Goal: Use online tool/utility: Utilize a website feature to perform a specific function

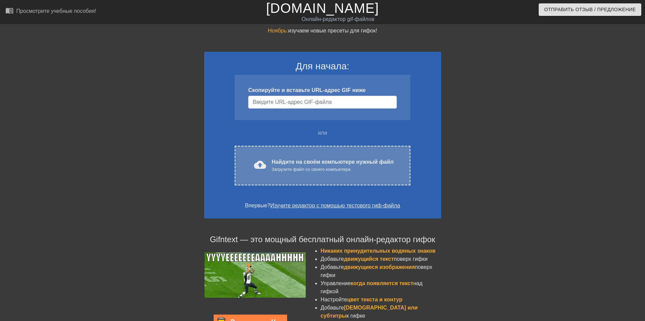
click at [347, 174] on div "cloud_upload загрузить Найдите на своём компьютере нужный файл Загрузите файл с…" at bounding box center [322, 166] width 175 height 40
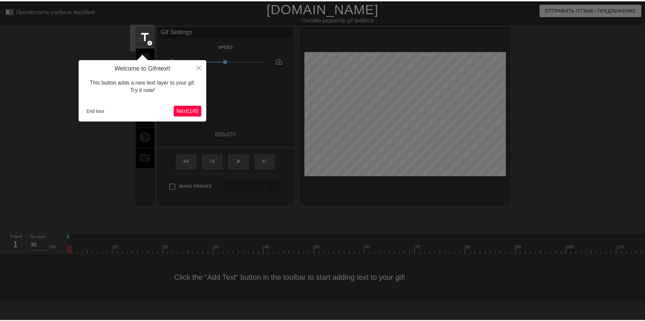
scroll to position [17, 0]
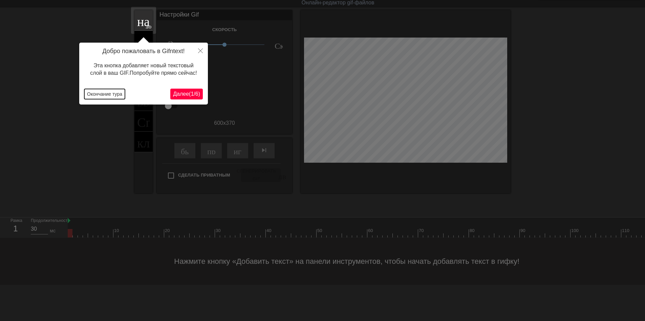
click at [118, 94] on ya-tr-span "Окончание тура" at bounding box center [104, 93] width 35 height 5
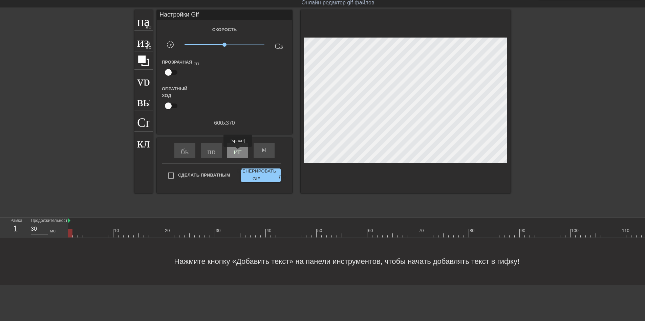
click at [237, 152] on ya-tr-span "играй_арроу" at bounding box center [257, 150] width 47 height 8
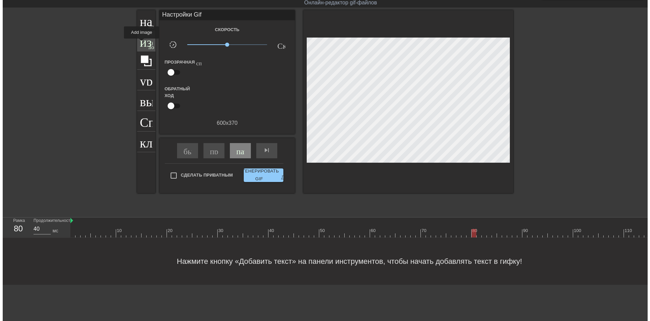
scroll to position [0, 0]
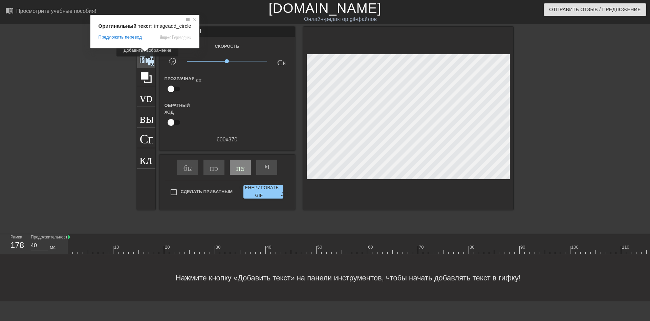
click at [148, 61] on ya-tr-span "изображение" at bounding box center [175, 56] width 71 height 13
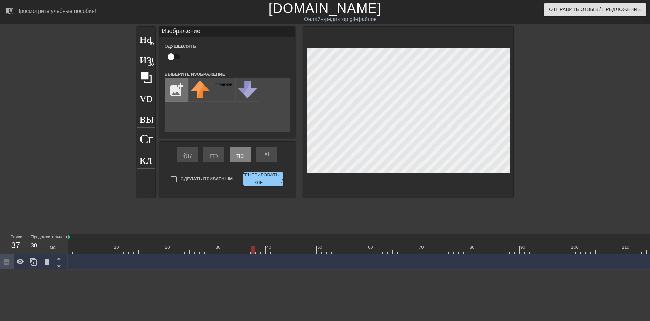
click at [170, 87] on input "file" at bounding box center [176, 90] width 23 height 23
type input "30"
type input "C:\fakepath\2025-10-05_12-35-18.png"
click at [196, 87] on img at bounding box center [200, 87] width 19 height 13
click at [201, 96] on div at bounding box center [200, 90] width 24 height 24
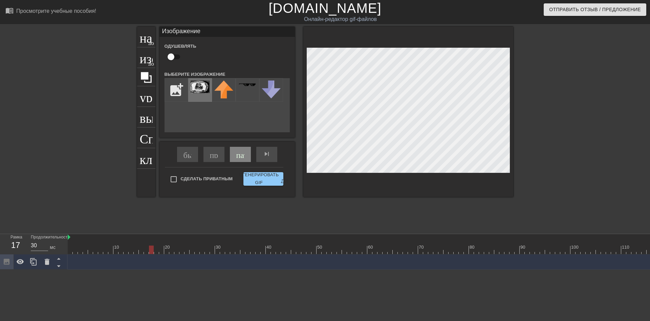
click at [195, 84] on img at bounding box center [200, 87] width 19 height 13
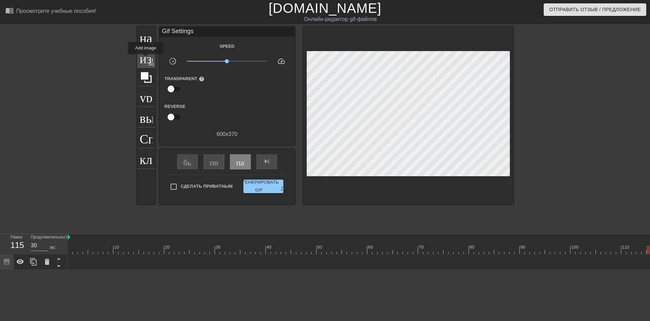
click at [146, 59] on ya-tr-span "изображение" at bounding box center [175, 56] width 71 height 13
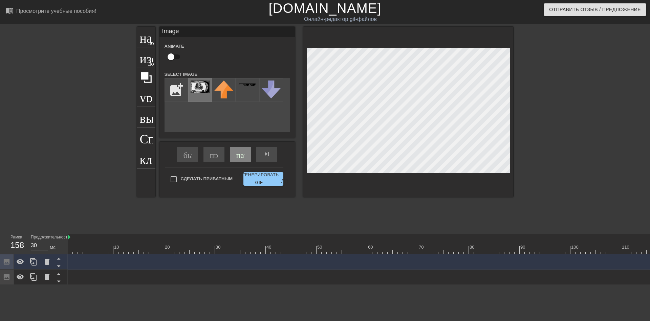
click at [202, 82] on img at bounding box center [200, 87] width 19 height 13
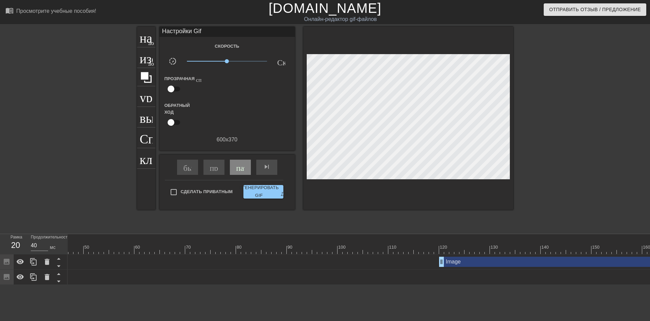
scroll to position [0, 276]
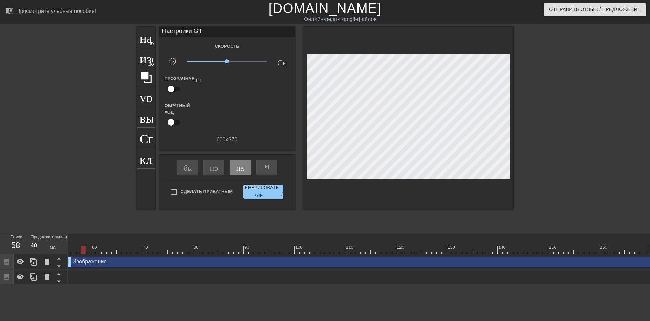
drag, startPoint x: 399, startPoint y: 263, endPoint x: 69, endPoint y: 224, distance: 332.5
click at [69, 224] on div "menu_book_бук меню Просмотрите учебные пособия! [DOMAIN_NAME] Онлайн-редактор g…" at bounding box center [325, 142] width 650 height 285
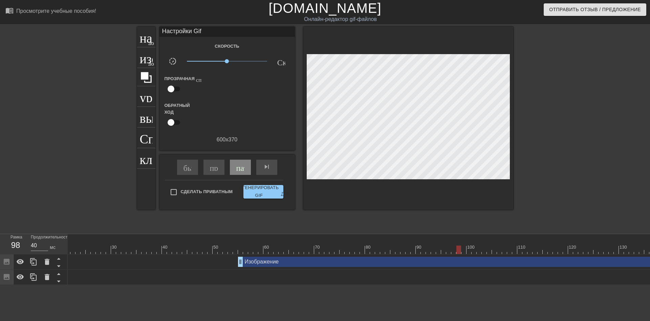
scroll to position [0, 0]
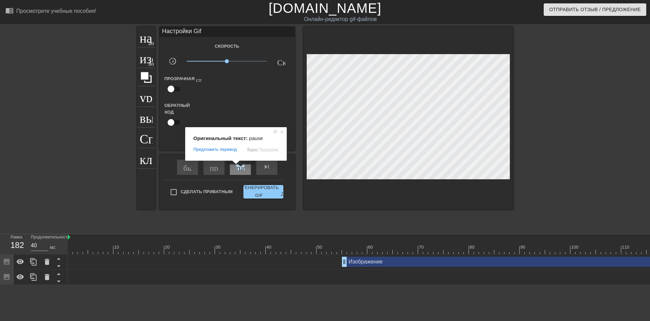
click at [240, 169] on ya-tr-span "пауза" at bounding box center [245, 167] width 18 height 8
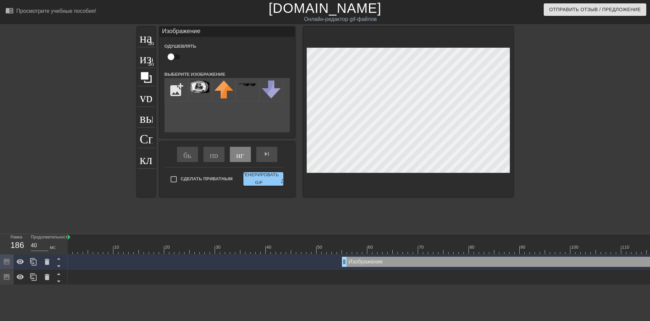
click at [512, 107] on div at bounding box center [408, 112] width 210 height 170
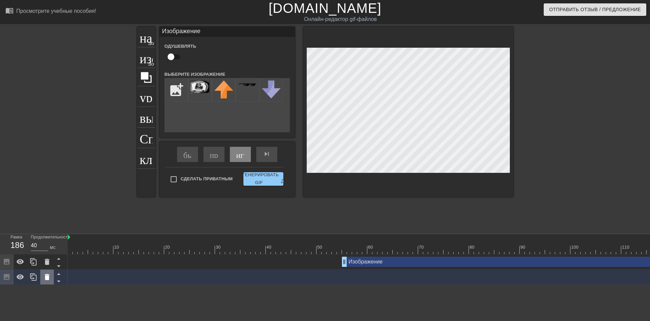
click at [48, 279] on icon at bounding box center [47, 277] width 5 height 6
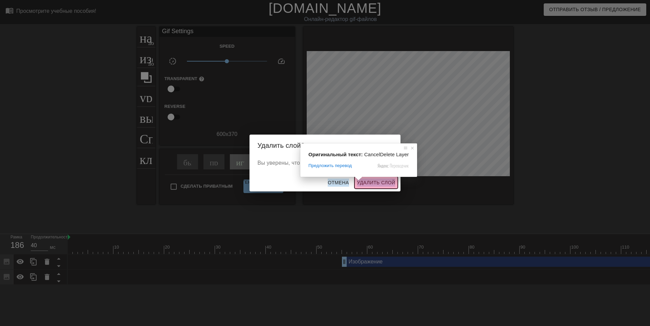
click at [368, 185] on ya-tr-span "Удалить слой" at bounding box center [376, 183] width 38 height 8
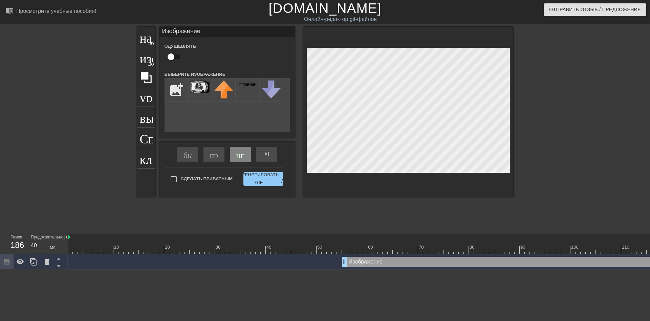
click at [558, 150] on div at bounding box center [572, 128] width 102 height 203
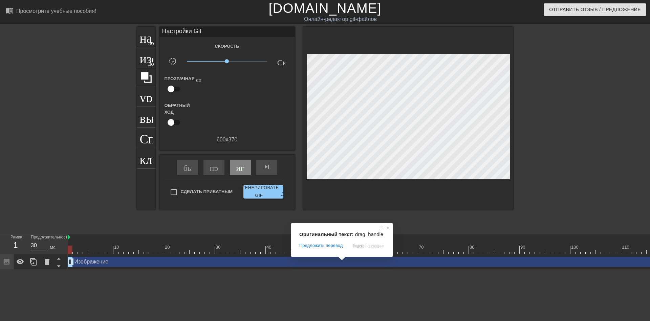
drag, startPoint x: 343, startPoint y: 263, endPoint x: 61, endPoint y: 238, distance: 283.1
click at [61, 238] on div "Рамка 1 Продолжительность 30 мс 10 20 30 40 50 60 70 80 90 100 110 120 130 140 …" at bounding box center [325, 252] width 650 height 36
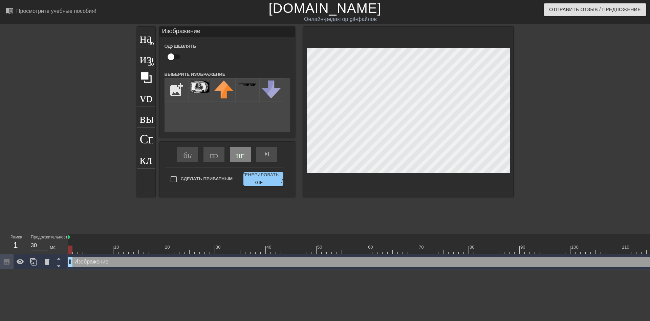
click at [512, 103] on div at bounding box center [408, 112] width 210 height 170
click at [537, 143] on div at bounding box center [572, 128] width 102 height 203
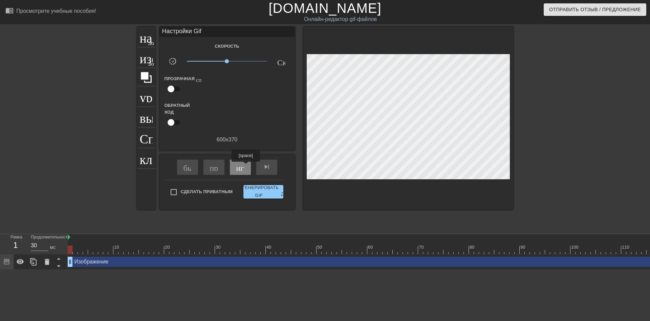
click at [245, 167] on div "играй_арроу" at bounding box center [240, 167] width 21 height 15
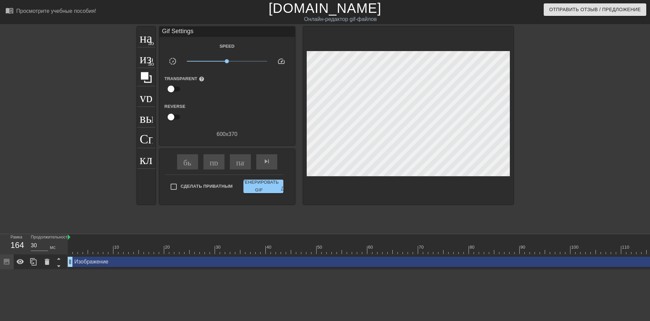
click at [586, 187] on div at bounding box center [572, 128] width 102 height 203
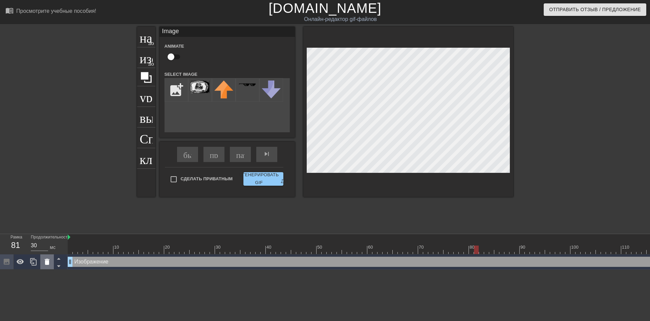
click at [49, 262] on icon at bounding box center [47, 262] width 8 height 8
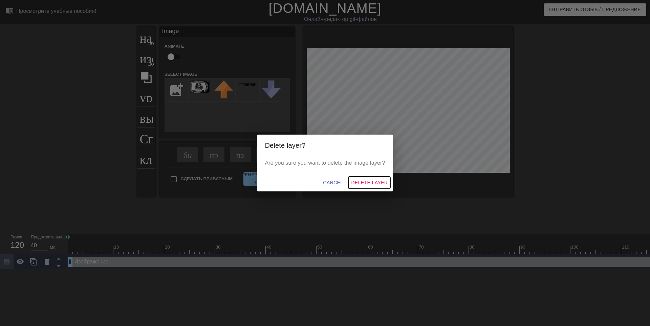
click at [372, 183] on span "Delete Layer" at bounding box center [369, 183] width 37 height 8
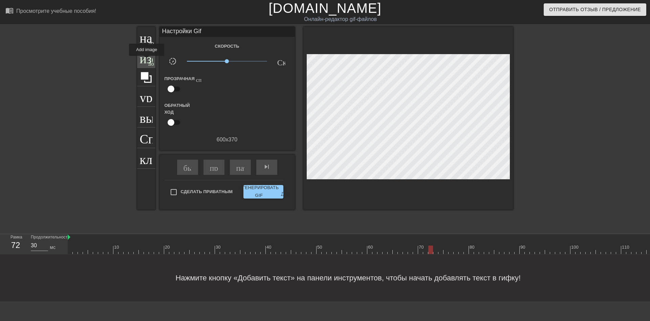
click at [147, 61] on ya-tr-span "изображение" at bounding box center [175, 56] width 71 height 13
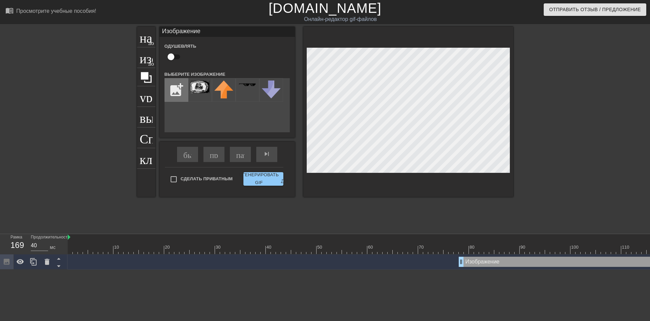
click at [180, 92] on input "file" at bounding box center [176, 90] width 23 height 23
type input "30"
type input "C:\fakepath\scale_1200 (3).jpeg"
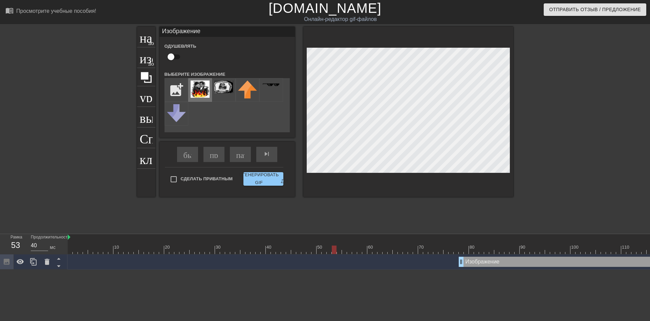
click at [202, 84] on img at bounding box center [200, 89] width 19 height 17
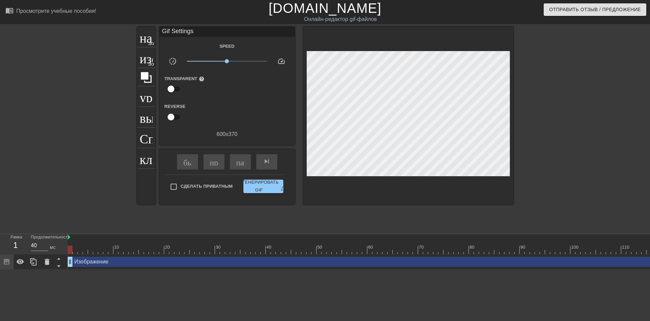
drag, startPoint x: 462, startPoint y: 263, endPoint x: 55, endPoint y: 243, distance: 407.5
click at [55, 243] on div "Рамка 1 Продолжительность 40 мс 10 20 30 40 50 60 70 80 90 100 110 120 130 140 …" at bounding box center [325, 252] width 650 height 36
click at [243, 166] on div "пауза" at bounding box center [240, 161] width 21 height 15
click at [558, 134] on div at bounding box center [572, 128] width 102 height 203
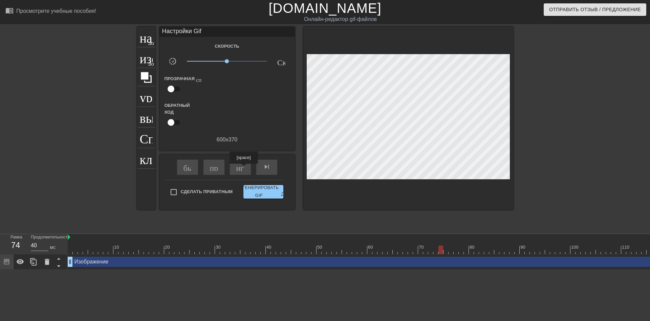
click at [243, 169] on ya-tr-span "играй_арроу" at bounding box center [259, 167] width 47 height 8
click at [147, 40] on ya-tr-span "название" at bounding box center [164, 36] width 49 height 13
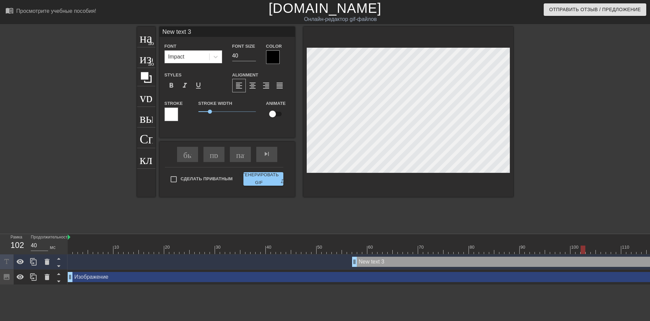
click at [191, 29] on input "New text 3" at bounding box center [226, 32] width 135 height 10
type input "30"
type input "New text"
type input "30"
type input "New tex"
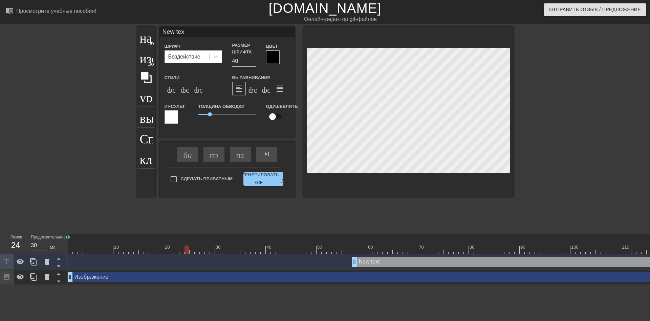
type input "40"
type input "New te"
type input "30"
type input "New"
type input "40"
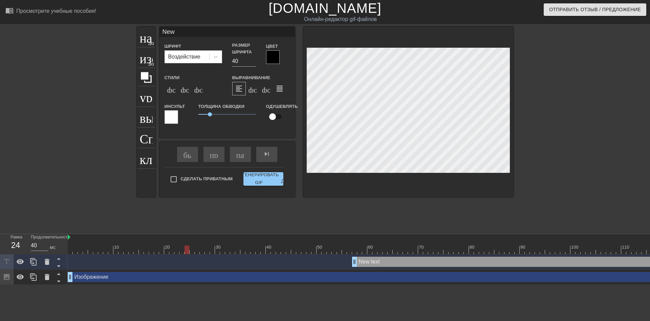
type input "Ne"
type input "30"
type input "N"
type input "30"
type input "г"
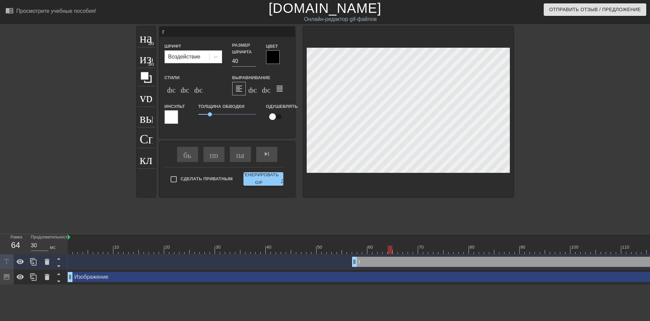
type input "40"
type input "го"
type input "40"
type input "гом"
type input "30"
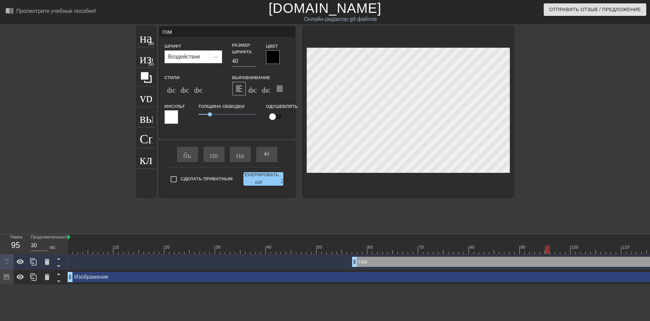
type input "гомо"
type input "40"
type input "гомос"
type input "40"
type input "гомосе"
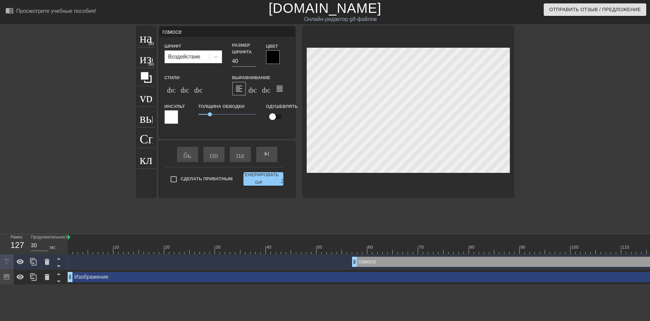
type input "40"
type input "гомосек"
type input "40"
type input "гомосеки"
type input "30"
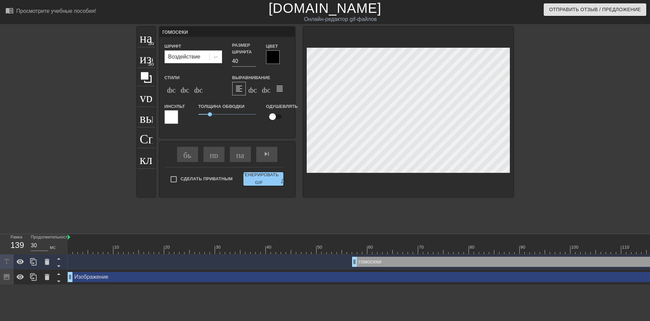
type input "гомосеки"
type input "30"
type input "гомосеки е"
type input "30"
type input "гомосеки еп"
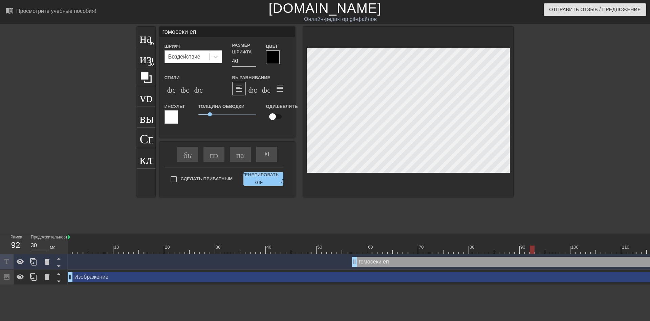
type input "40"
type input "гомосеки епа"
type input "40"
type input "гомосеки епан"
type input "30"
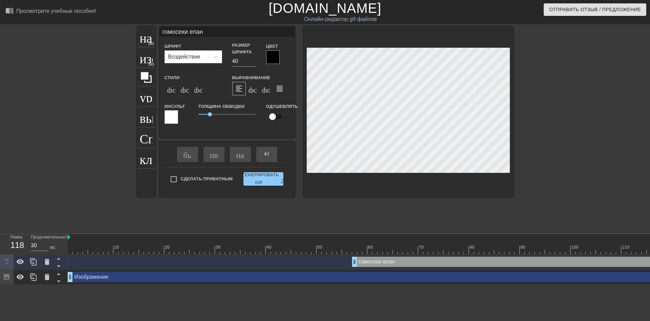
type input "гомосеки епаны"
type input "40"
type input "гомосеки епаный"
type input "30"
type input "гомосеки епаны"
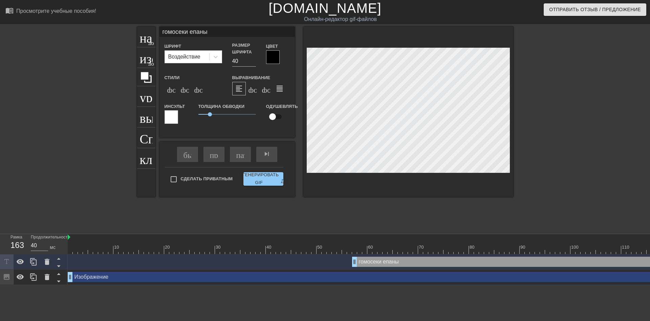
type input "30"
type input "гомосеки епаные"
type input "30"
type input "гомосеки епаные!"
type input "40"
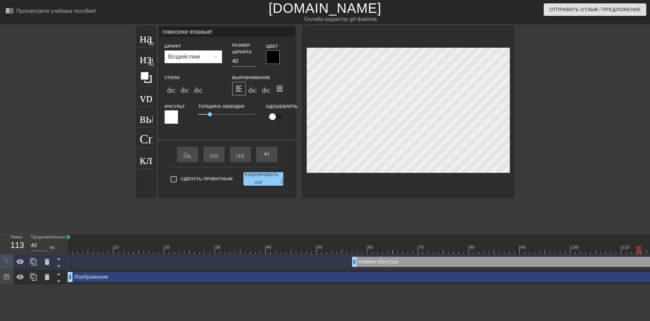
type input "гомосеки епаные!"
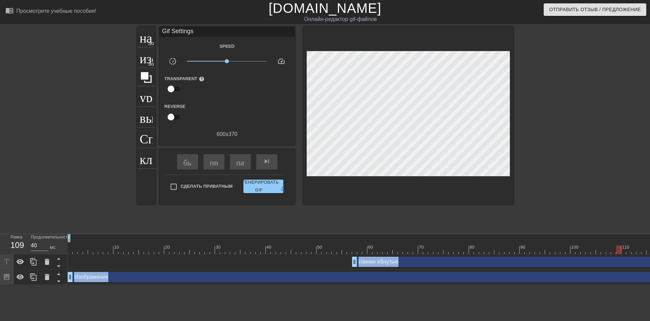
drag, startPoint x: 354, startPoint y: 261, endPoint x: 133, endPoint y: 235, distance: 222.3
click at [133, 235] on body "menu_book_бук меню Просмотрите учебные пособия! [DOMAIN_NAME] Онлайн-редактор g…" at bounding box center [325, 142] width 650 height 285
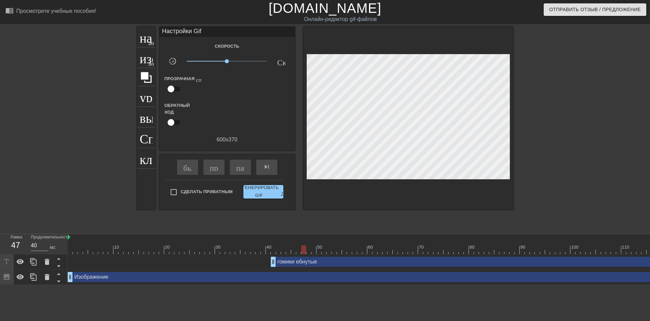
click at [274, 232] on div "menu_book_бук меню Просмотрите учебные пособия! [DOMAIN_NAME] Онлайн-редактор g…" at bounding box center [325, 142] width 650 height 285
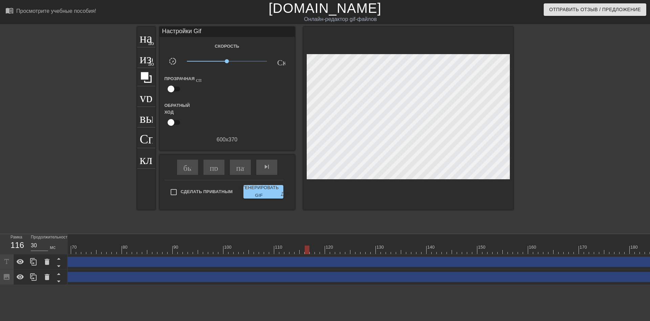
scroll to position [0, 364]
click at [447, 234] on div "Рамка 59 Продолжительность 30 мс 10 20 30 40 50 60 70 80 90 100 110 120 130 140…" at bounding box center [325, 259] width 650 height 51
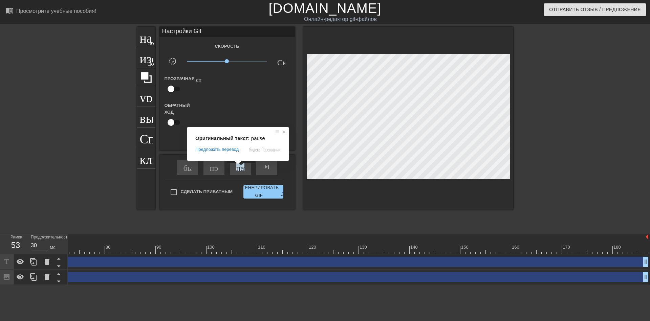
click at [241, 168] on ya-tr-span "пауза" at bounding box center [245, 167] width 18 height 8
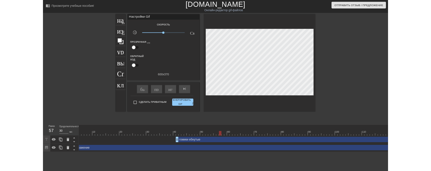
scroll to position [0, 27]
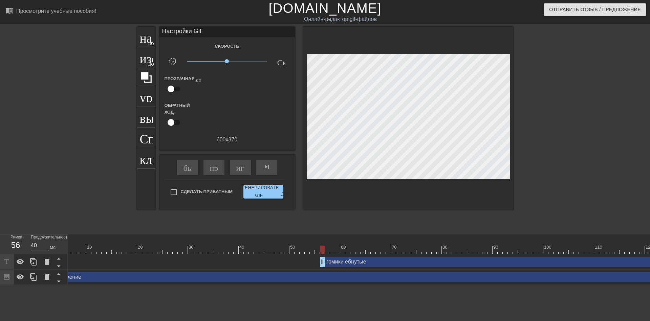
type input "30"
drag, startPoint x: 245, startPoint y: 263, endPoint x: 324, endPoint y: 268, distance: 79.4
click at [324, 268] on div "гомики ебнутые drag_handle - ручка перетаскивания drag_handle - ручка перетаски…" at bounding box center [513, 262] width 945 height 15
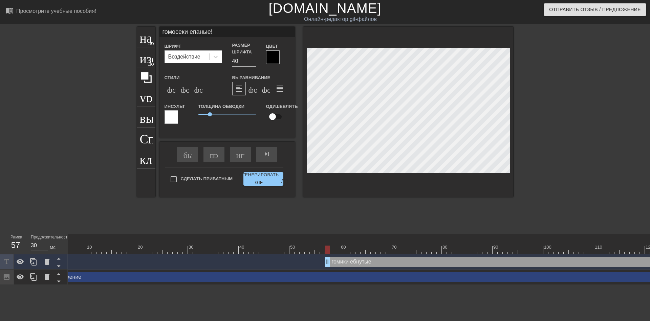
click at [201, 33] on input "гомосеки епаные!" at bounding box center [226, 32] width 135 height 10
type input "гомосеки еп@ные!"
drag, startPoint x: 210, startPoint y: 113, endPoint x: 216, endPoint y: 113, distance: 6.1
click at [216, 113] on span "1.5" at bounding box center [216, 114] width 4 height 4
click at [546, 183] on div at bounding box center [572, 128] width 102 height 203
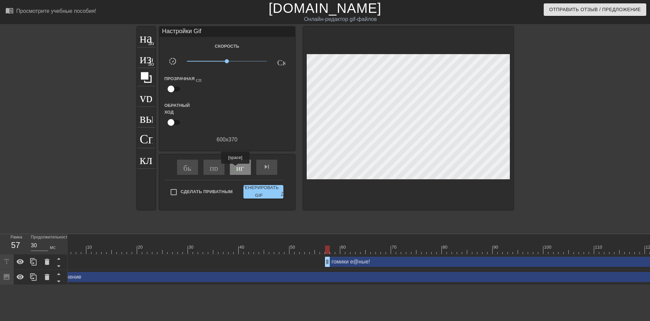
click at [235, 169] on div "играй_арроу" at bounding box center [240, 167] width 21 height 15
click at [374, 260] on div "гомики е@ные! drag_handle - ручка перетаскивания drag_handle - ручка перетаскив…" at bounding box center [655, 262] width 660 height 10
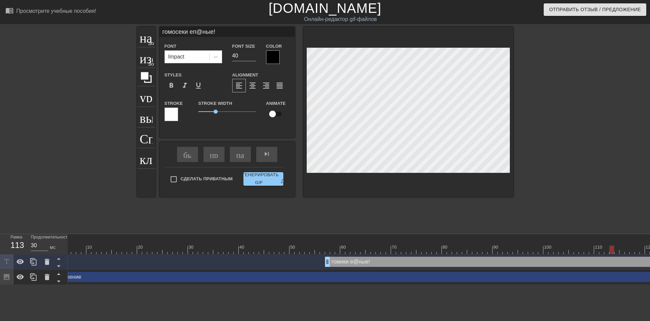
click at [221, 30] on input "гомосеки еп@ные!" at bounding box center [226, 32] width 135 height 10
type input "40"
type input "гомосеки еп@ные"
type input "30"
type input "гомосеки еп@н"
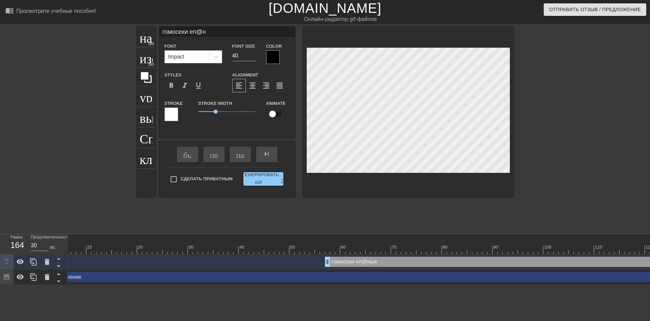
type input "40"
type input "гомосеки еп@"
type input "30"
type input "гомосеки"
type input "40"
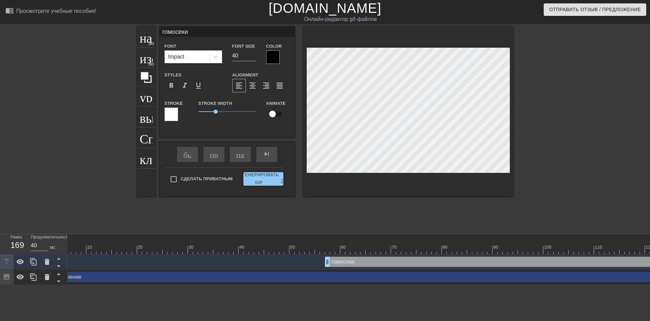
type input "гомосек"
type input "30"
type input "гомос"
type input "40"
type input "гомо"
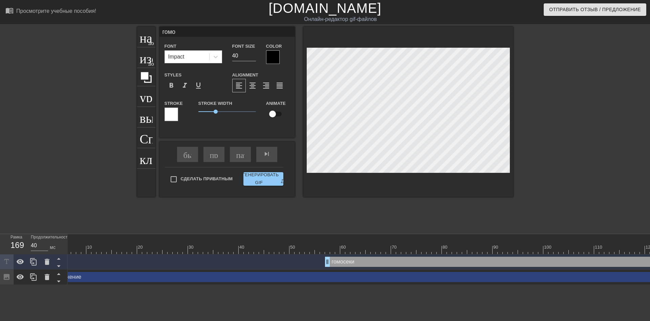
type input "30"
type input "го"
type input "30"
type input "г"
type input "40"
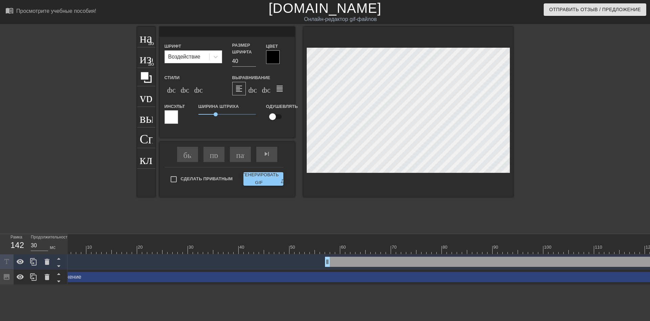
type input "40"
type input "g"
type input "30"
type input "gb"
type input "30"
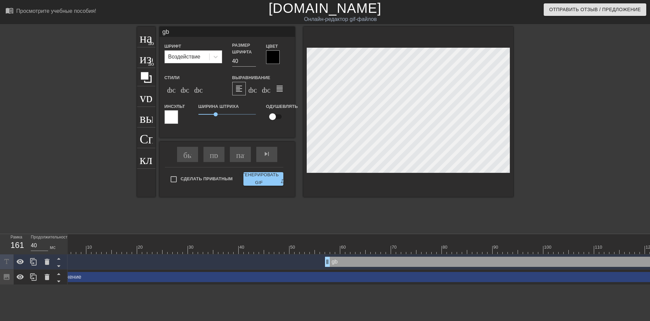
type input "gbl"
type input "40"
type input "gblt"
type input "40"
type input "gblth"
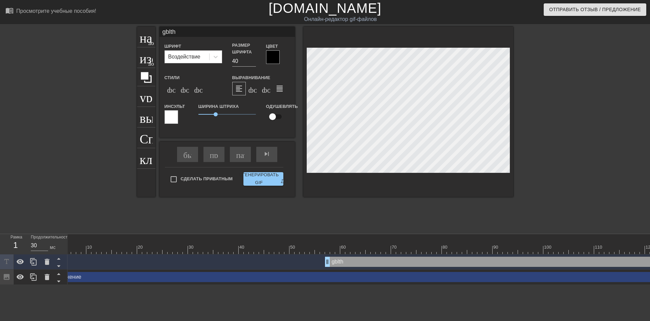
type input "40"
type input "gblthf"
type input "30"
type input "gblthfc"
type input "40"
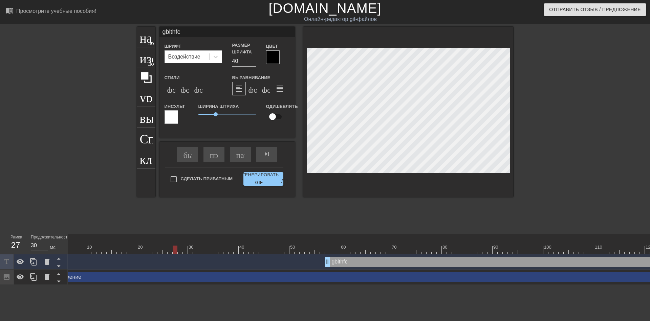
type input "gblthfcn"
type input "30"
type input "gblthfcns"
type input "30"
type input "gblthfcns"
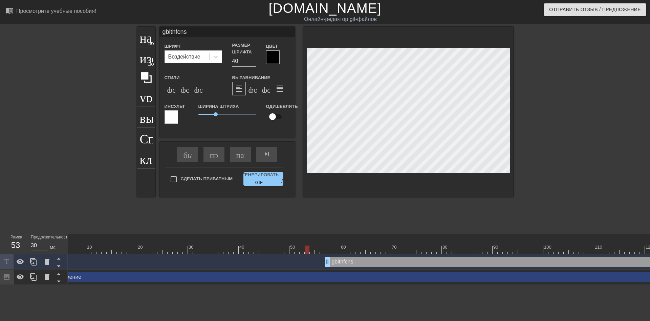
type input "40"
type input "gblthfcns c"
type input "40"
type input "gblthfcns cy"
type input "30"
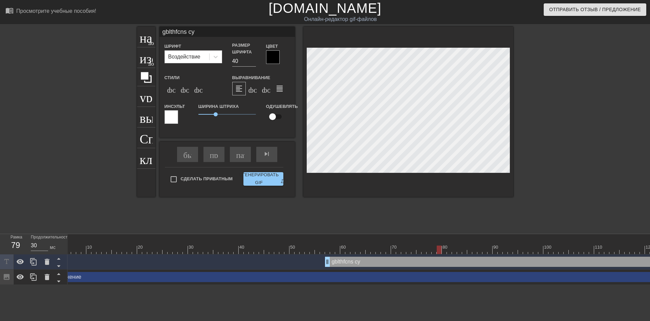
type input "gblthfcns cyj"
type input "30"
type input "gblthfcns cyjd"
type input "30"
type input "gblthfcns cyjdf"
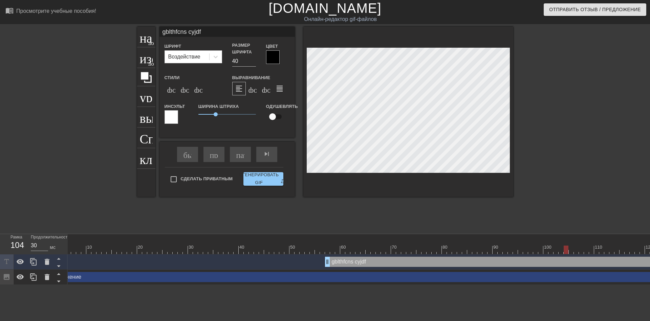
type input "40"
type input "gblthfcns cyjdf"
type input "40"
type input "gblthfcns cyjdf y"
type input "30"
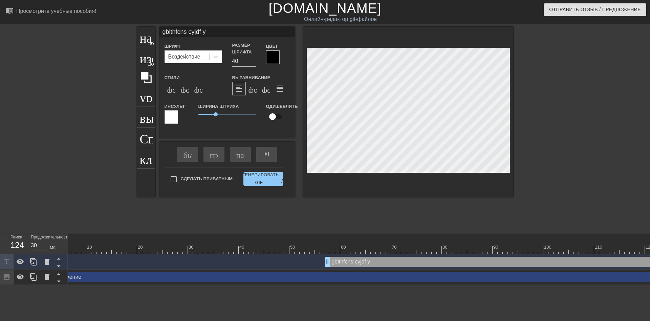
type input "gblthfcns cyjdf yf"
type input "40"
type input "gblthfcns cyjdf yf"
type input "30"
type input "gblthfcns cyjdf yf '"
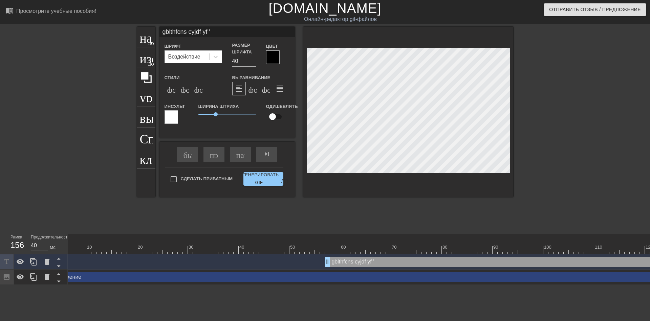
type input "30"
type input "gblthfcns cyjdf yf 'r"
type input "30"
type input "gblthfcns cyjdf yf 'rh"
type input "40"
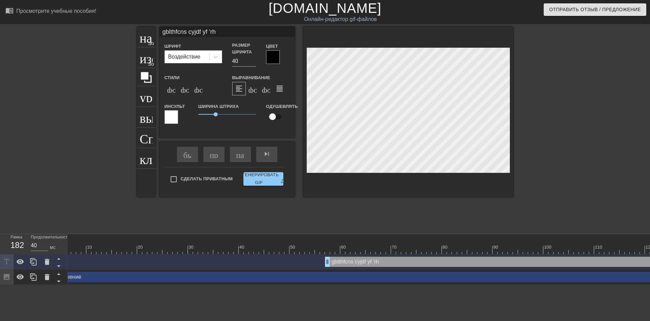
type input "gblthfcns cyjdf yf 'rhf"
type input "30"
type input "gblthfcns cyjdf yf 'rhfy"
type input "30"
type input "gblthfcns cyjdf yf 'rhfyt"
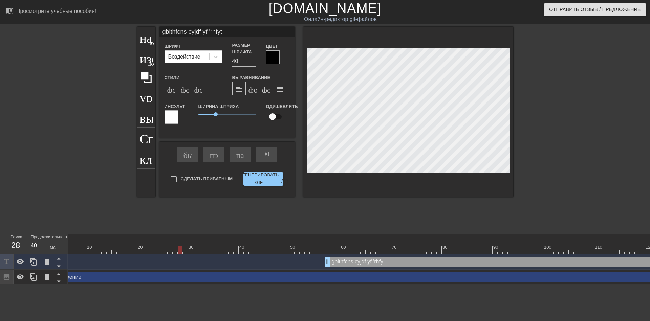
type input "30"
type input "gblthfcns cyjdf yf 'rhfyt!"
type input "30"
type input "gblthfcns cyjdf yf 'rhfyt"
type input "30"
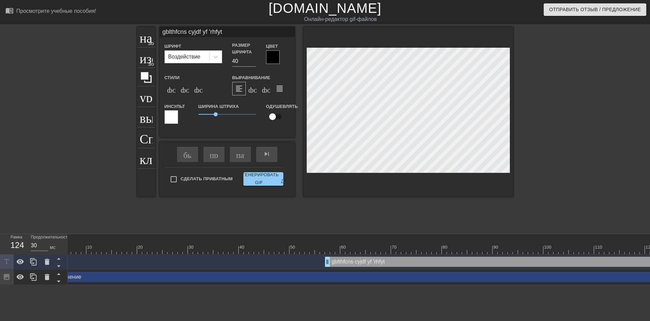
type input "gblthfcns cyjdf yf 'rhfy"
type input "40"
type input "gblthfcns cyjdf yf 'rh"
type input "30"
type input "gblthfcns cyjdf yf '"
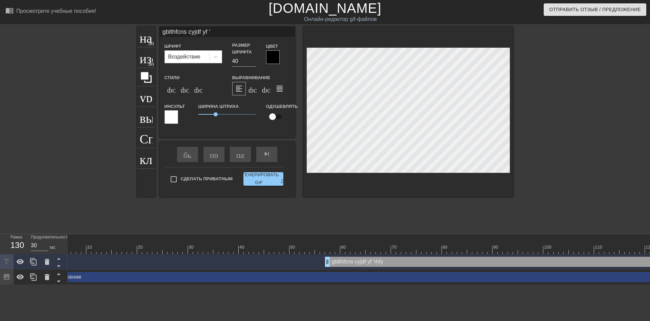
type input "40"
type input "gblthfcns cyjdf yf"
type input "30"
type input "gblthfcns cyjdf"
type input "40"
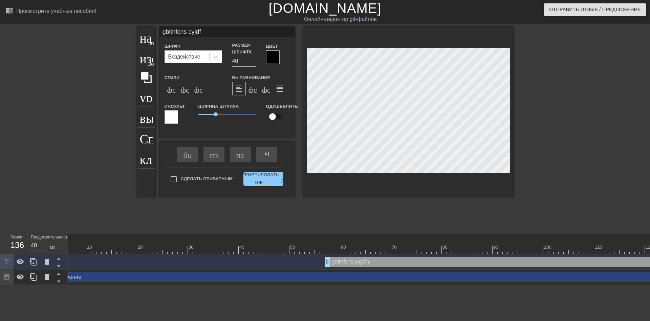
type input "gblthfcns cyjd"
type input "30"
type input "gblthfcns cy"
type input "40"
type input "gblthfcns c"
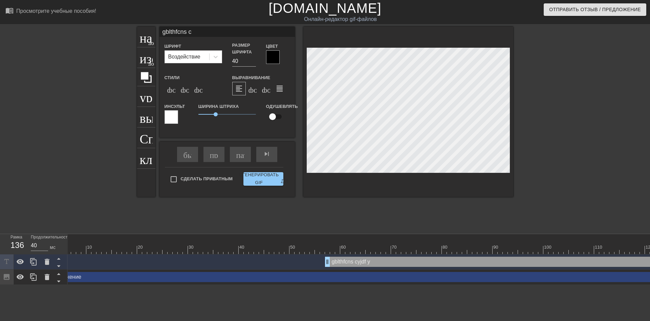
type input "30"
type input "gblthfcn"
type input "40"
type input "gblthf"
type input "30"
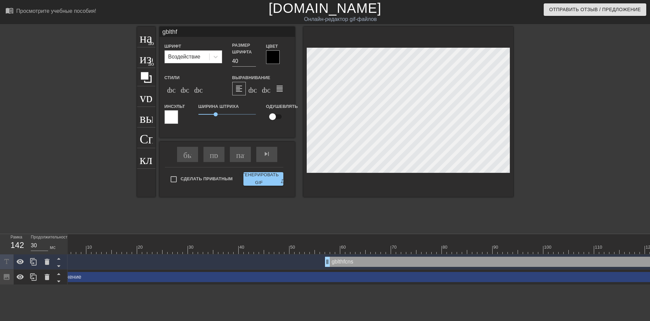
type input "gblth"
type input "40"
type input "gbl"
type input "30"
type input "g"
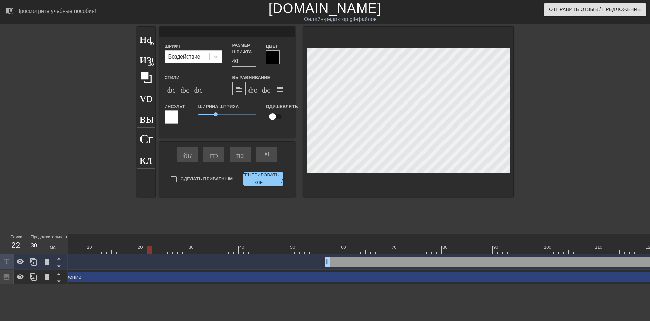
type input "40"
type input "д"
type input "40"
type input "ди"
type input "40"
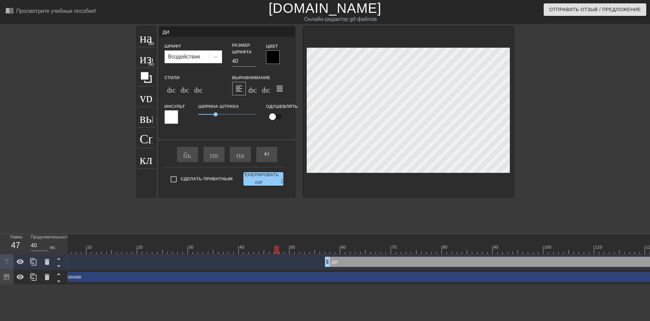
type input "дид"
type input "30"
type input "дида"
type input "30"
type input "дидар"
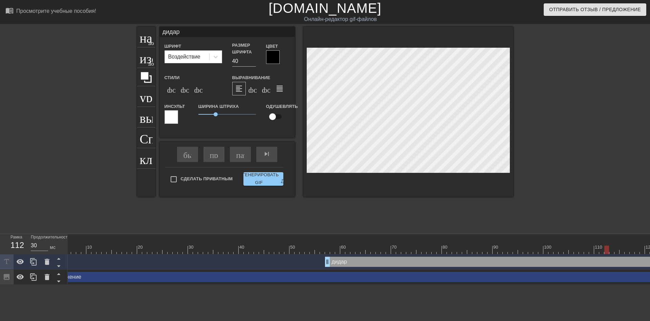
type input "40"
type input "[PERSON_NAME]"
type input "30"
type input "дидарас"
type input "30"
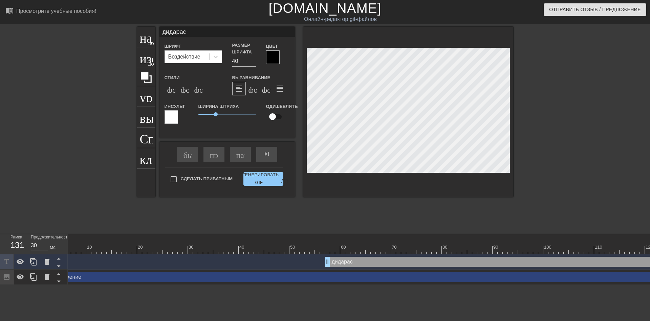
type input "дидарасы"
type input "40"
type input "дидарасы"
type input "40"
type input "дидарасы с"
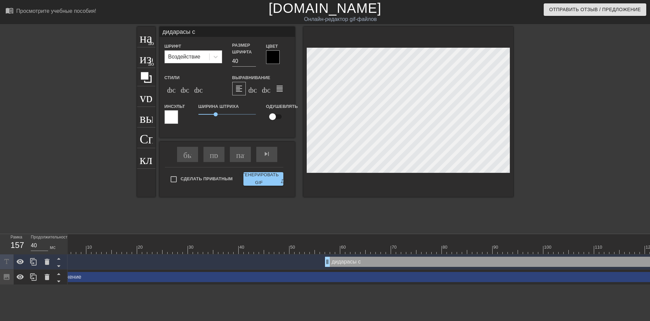
type input "30"
type input "дидарасы сн"
type input "40"
type input "дидарасы сно"
type input "40"
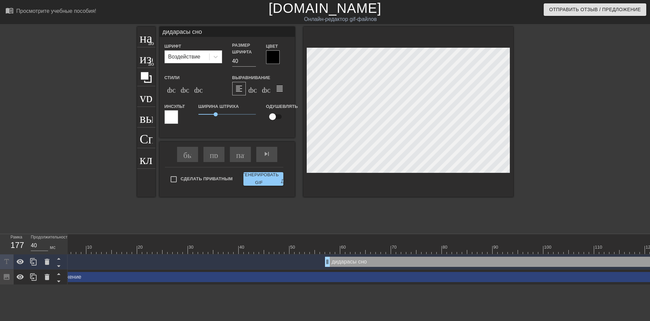
type input "дидарасы снов"
type input "30"
type input "дидарасы снова"
type input "30"
type input "дидарасы снова"
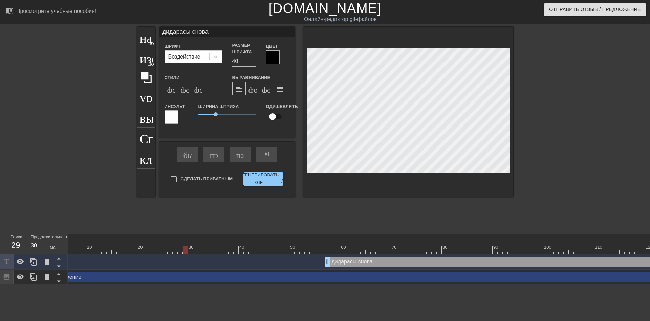
type input "40"
type input "дидарасы снова н"
type input "40"
type input "дидарасы снова на"
type input "30"
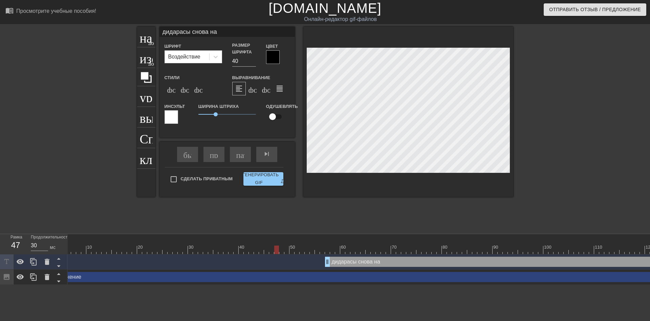
type input "дидарасы снова на"
type input "30"
type input "дидарасы снова на т"
type input "30"
type input "дидарасы снова на тв"
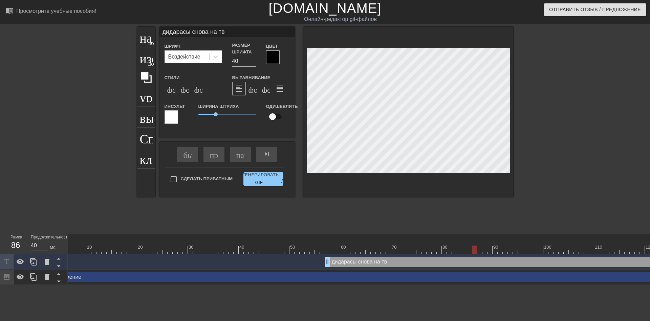
type input "30"
type input "дидарасы снова на тв!"
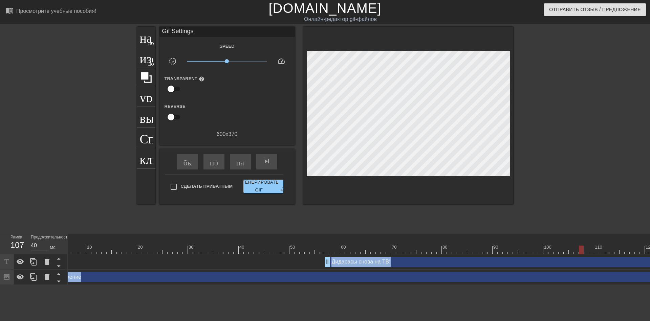
drag, startPoint x: 325, startPoint y: 262, endPoint x: 186, endPoint y: 255, distance: 139.7
click at [186, 255] on body "menu_book_бук меню Просмотрите учебные пособия! [DOMAIN_NAME] Онлайн-редактор g…" at bounding box center [325, 142] width 650 height 285
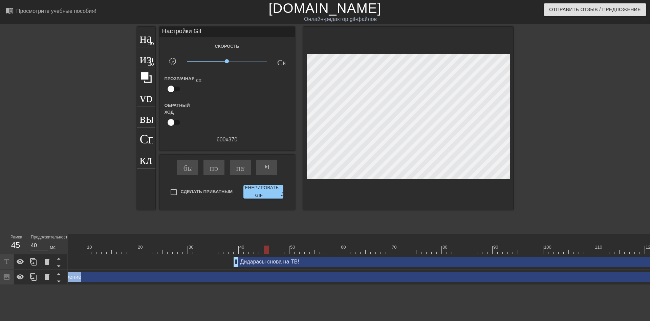
drag, startPoint x: 327, startPoint y: 263, endPoint x: 235, endPoint y: 259, distance: 92.2
click at [244, 167] on ya-tr-span "пауза" at bounding box center [245, 167] width 18 height 8
click at [243, 167] on ya-tr-span "играй_арроу" at bounding box center [259, 167] width 47 height 8
click at [243, 167] on ya-tr-span "пауза" at bounding box center [245, 167] width 18 height 8
drag, startPoint x: 238, startPoint y: 266, endPoint x: 280, endPoint y: 267, distance: 42.0
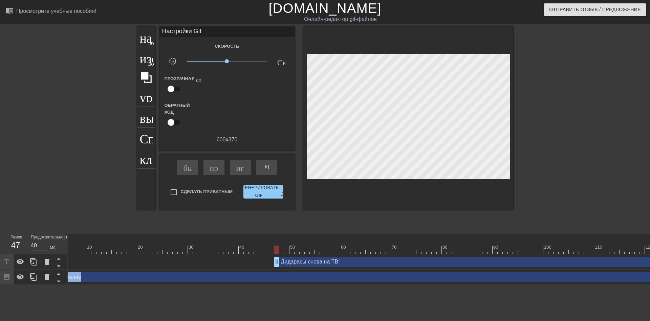
click at [280, 267] on div "Дидарасы снова на ТВ! drag_handle - ручка перетаскивания drag_handle - ручка пе…" at bounding box center [513, 262] width 945 height 15
click at [239, 172] on div "играй_арроу" at bounding box center [240, 167] width 21 height 15
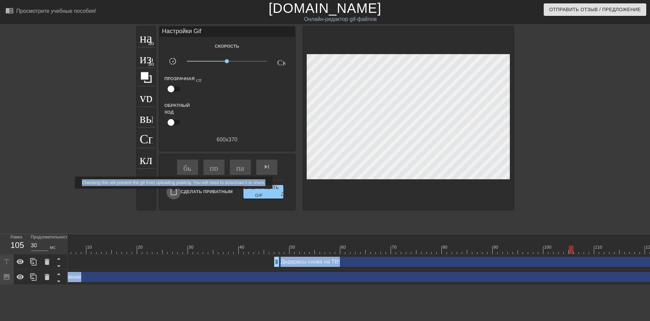
click at [175, 194] on input "Сделать Приватным" at bounding box center [174, 192] width 14 height 14
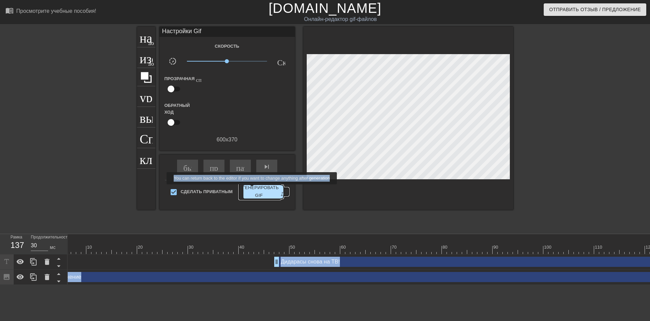
click at [253, 189] on ya-tr-span "Сгенерировать GIF" at bounding box center [259, 192] width 40 height 16
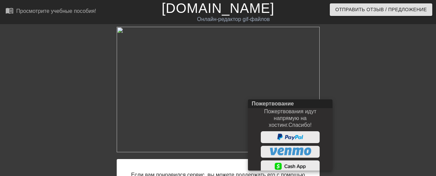
click at [378, 128] on div at bounding box center [218, 88] width 436 height 176
